Goal: Navigation & Orientation: Find specific page/section

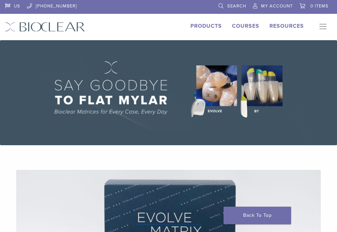
click at [210, 25] on link "Products" at bounding box center [206, 26] width 31 height 7
click at [323, 28] on button "Primary Navigation" at bounding box center [321, 27] width 14 height 10
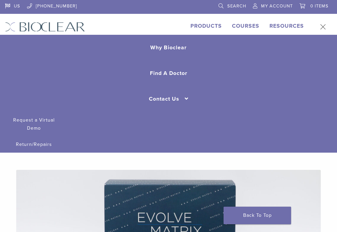
click at [159, 75] on link "Find A Doctor" at bounding box center [168, 73] width 337 height 26
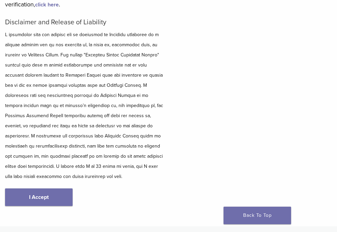
scroll to position [263, 0]
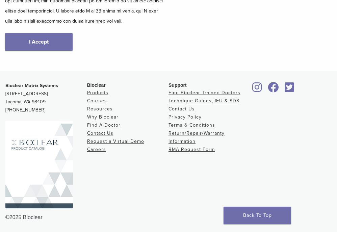
type input "*****"
click at [63, 41] on link "I Accept" at bounding box center [39, 42] width 68 height 18
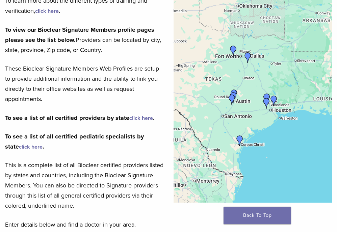
scroll to position [101, 0]
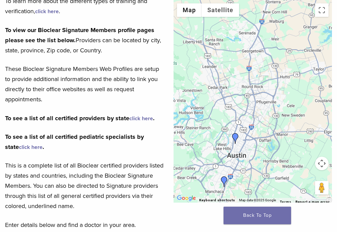
click at [235, 141] on img "DR. Steven Cook" at bounding box center [235, 138] width 11 height 11
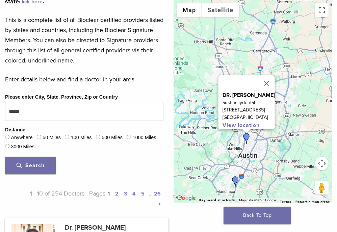
scroll to position [729, 0]
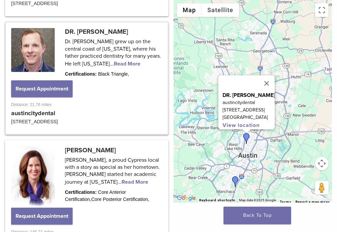
click at [236, 179] on img "Dr. Jarett Hulse" at bounding box center [235, 181] width 11 height 11
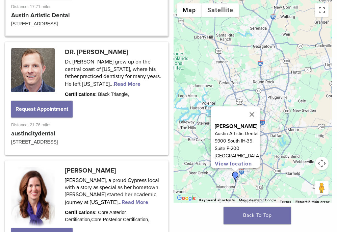
scroll to position [596, 0]
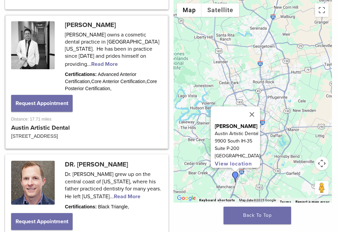
click at [247, 175] on div "To navigate, press the arrow keys. Dr. Jarett Hulse Austin Artistic Dental 9900…" at bounding box center [253, 101] width 158 height 203
click at [255, 111] on button "Close" at bounding box center [252, 114] width 16 height 16
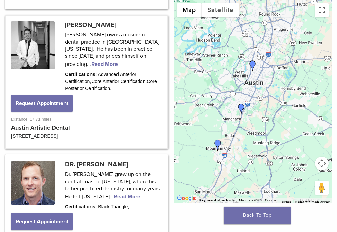
drag, startPoint x: 245, startPoint y: 150, endPoint x: 239, endPoint y: 116, distance: 34.7
click at [251, 80] on div at bounding box center [253, 101] width 158 height 203
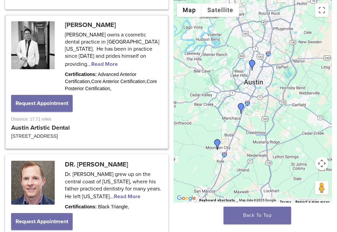
click at [218, 144] on img "Dr. David McIntyre" at bounding box center [217, 144] width 11 height 11
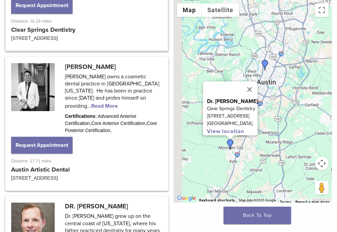
scroll to position [463, 0]
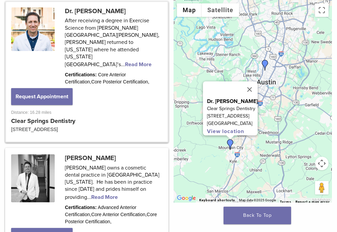
click at [98, 51] on link at bounding box center [86, 72] width 161 height 140
click at [106, 50] on link at bounding box center [86, 72] width 161 height 140
click at [253, 91] on button "Close" at bounding box center [250, 89] width 16 height 16
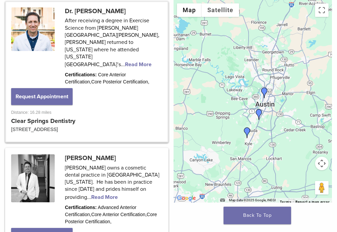
drag, startPoint x: 243, startPoint y: 86, endPoint x: 255, endPoint y: 102, distance: 20.1
click at [255, 102] on div at bounding box center [253, 101] width 158 height 203
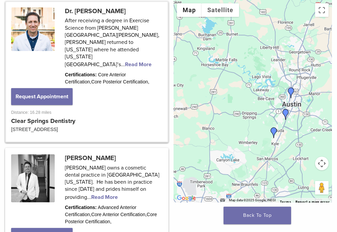
drag, startPoint x: 238, startPoint y: 101, endPoint x: 266, endPoint y: 105, distance: 28.3
click at [266, 105] on div at bounding box center [253, 101] width 158 height 203
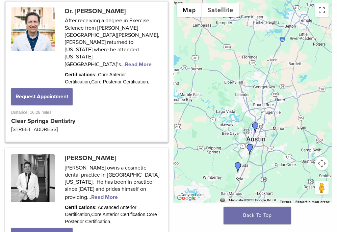
drag, startPoint x: 266, startPoint y: 105, endPoint x: 228, endPoint y: 140, distance: 51.4
click at [228, 140] on div at bounding box center [253, 101] width 158 height 203
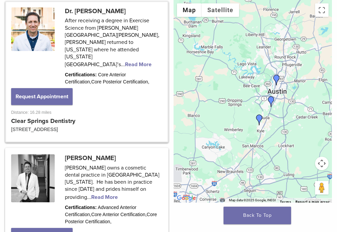
drag, startPoint x: 228, startPoint y: 140, endPoint x: 252, endPoint y: 94, distance: 52.1
click at [252, 94] on div at bounding box center [253, 101] width 158 height 203
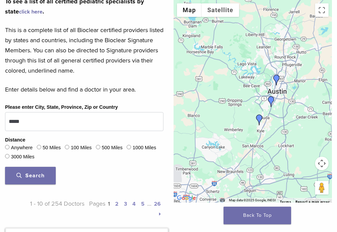
scroll to position [320, 0]
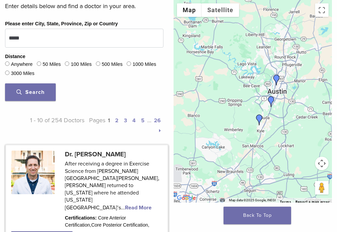
click at [75, 154] on link at bounding box center [86, 215] width 161 height 140
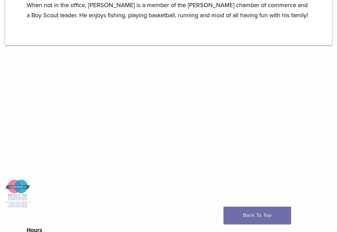
scroll to position [464, 0]
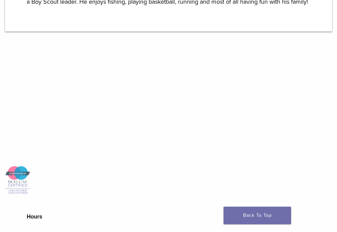
scroll to position [484, 0]
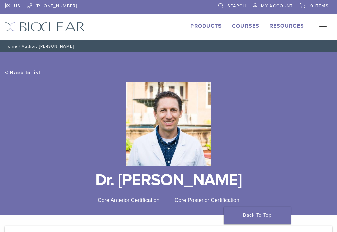
click at [104, 177] on h1 "Dr. [PERSON_NAME]" at bounding box center [168, 180] width 327 height 16
